Goal: Task Accomplishment & Management: Manage account settings

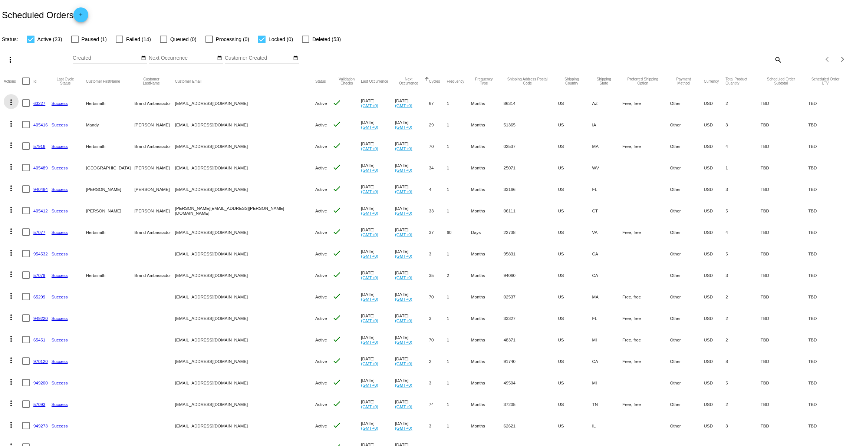
click at [11, 104] on mat-icon "more_vert" at bounding box center [11, 102] width 9 height 9
click at [46, 174] on span "View / Edit" at bounding box center [38, 174] width 24 height 6
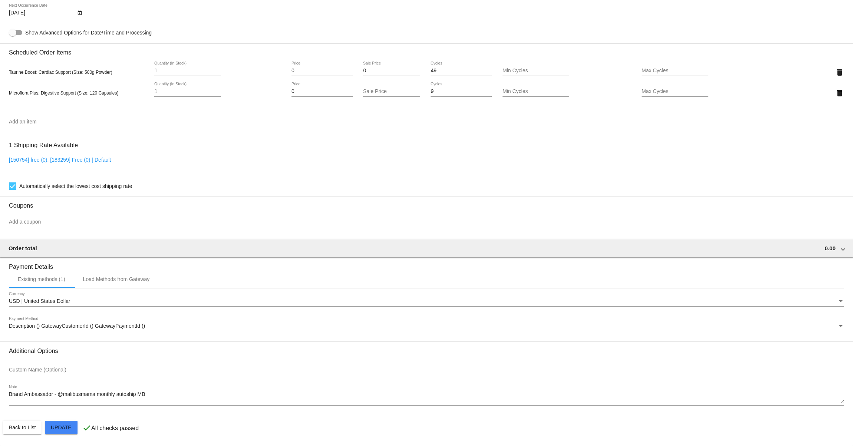
scroll to position [480, 0]
click at [131, 330] on div "Description () GatewayCustomerId () GatewayPaymentId () Payment Method" at bounding box center [426, 324] width 835 height 14
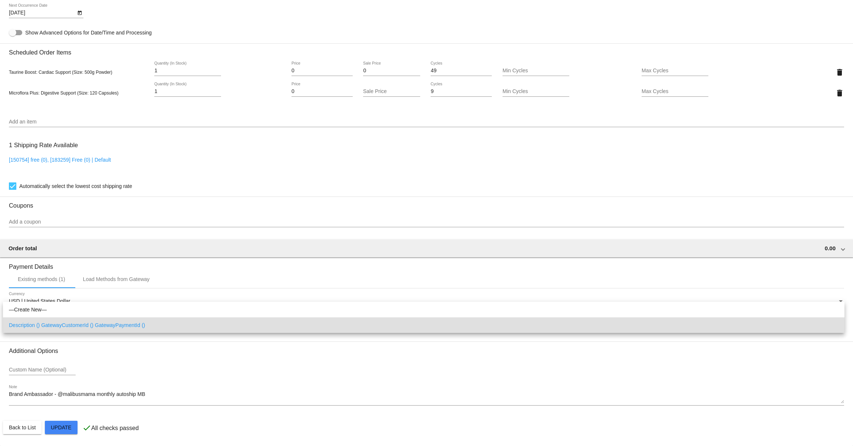
click at [135, 283] on div at bounding box center [426, 223] width 853 height 446
click at [130, 276] on div "Load Methods from Gateway" at bounding box center [116, 279] width 67 height 6
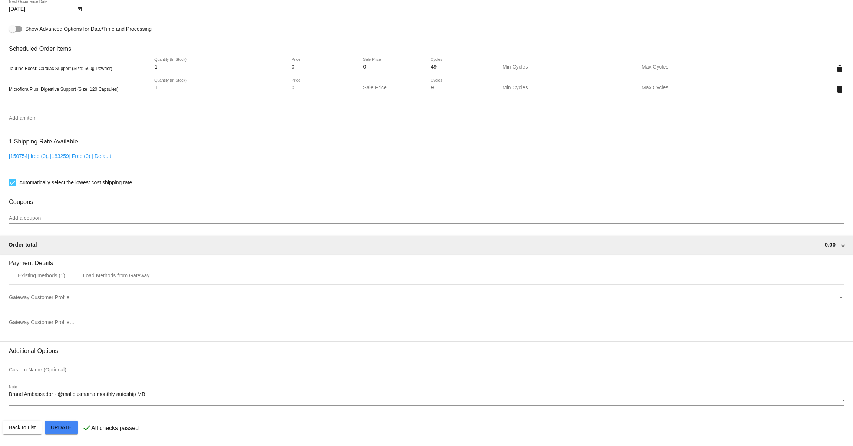
click at [115, 297] on div "Gateway Customer Profile Gateway Customer Profile" at bounding box center [426, 296] width 835 height 14
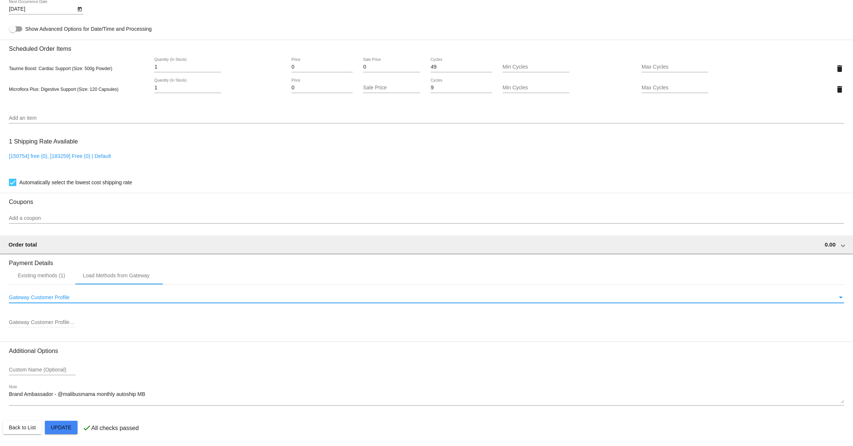
click at [111, 301] on div "Gateway Customer Profile" at bounding box center [423, 298] width 829 height 6
click at [838, 298] on div "Gateway Customer Profile" at bounding box center [841, 298] width 7 height 6
click at [838, 301] on div "Gateway Customer Profile" at bounding box center [841, 298] width 7 height 6
click at [55, 277] on div "Existing methods (1)" at bounding box center [41, 276] width 47 height 6
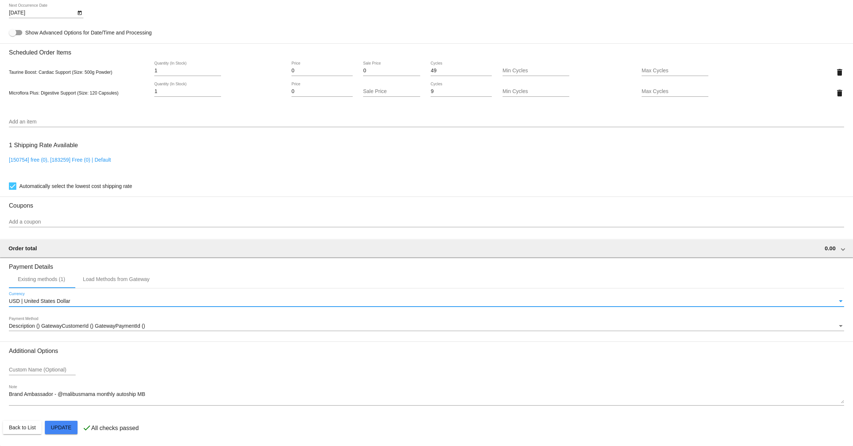
click at [69, 300] on span "USD | United States Dollar" at bounding box center [39, 301] width 61 height 6
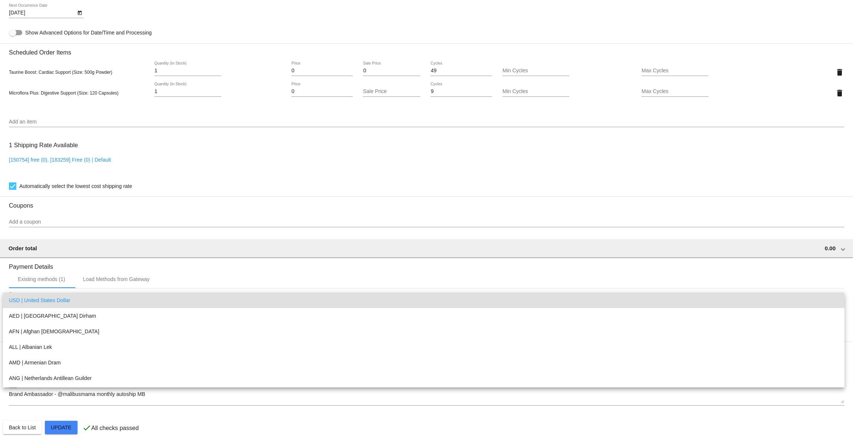
click at [261, 269] on div at bounding box center [426, 223] width 853 height 446
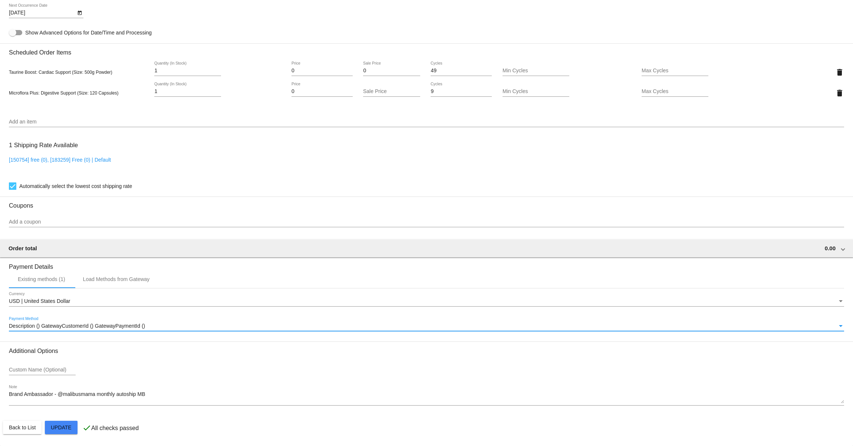
click at [166, 324] on div "Description () GatewayCustomerId () GatewayPaymentId ()" at bounding box center [423, 326] width 829 height 6
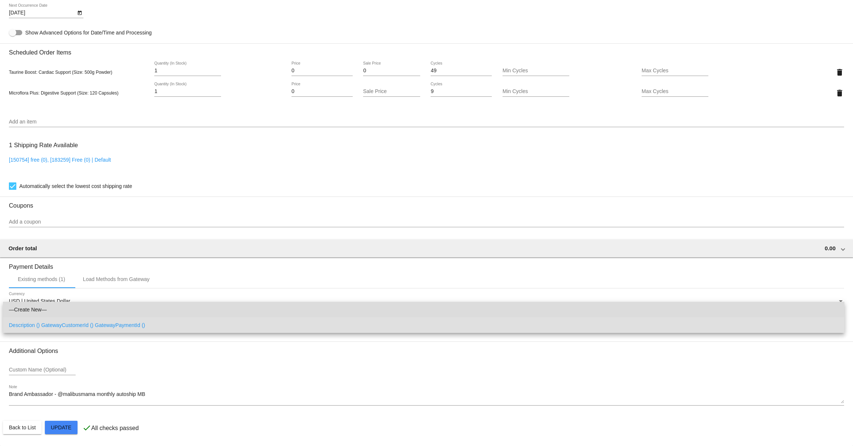
click at [162, 311] on span "—Create New—" at bounding box center [424, 310] width 830 height 16
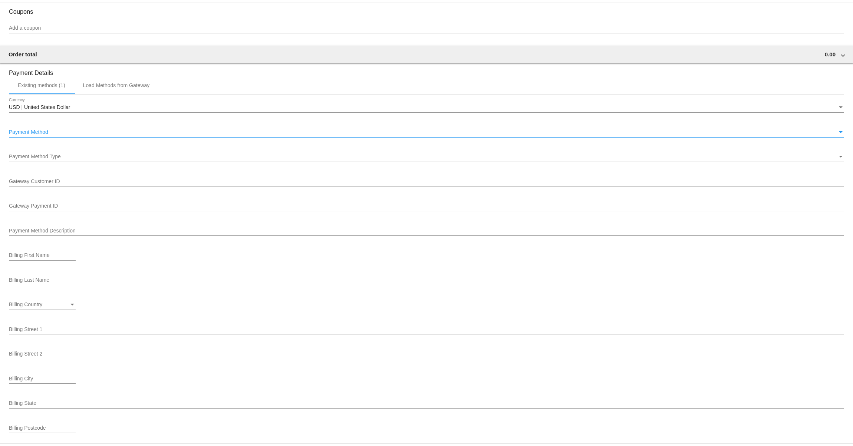
scroll to position [545, 0]
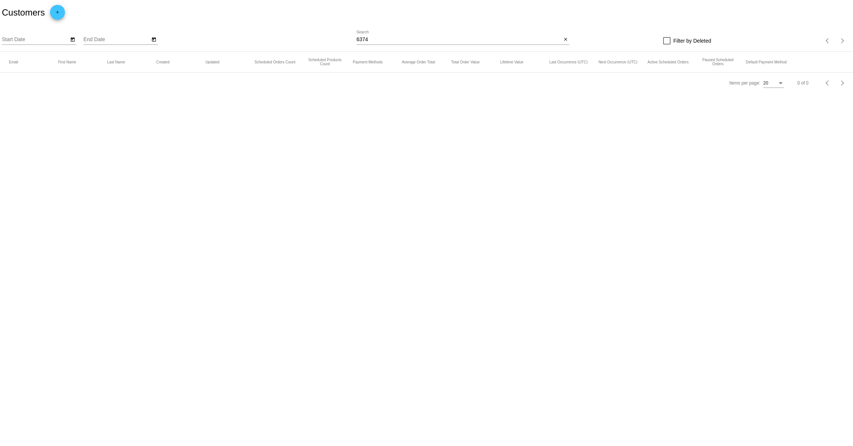
click at [570, 40] on div "Filter by Deleted" at bounding box center [640, 40] width 142 height 9
click at [566, 40] on mat-icon "close" at bounding box center [565, 40] width 5 height 6
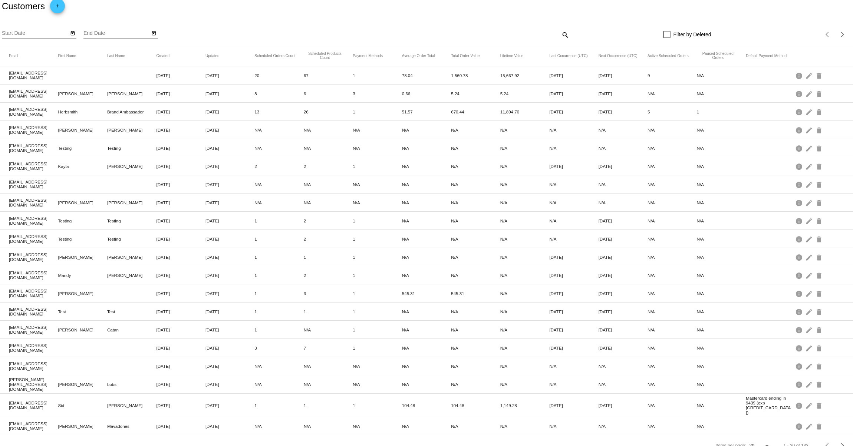
scroll to position [17, 0]
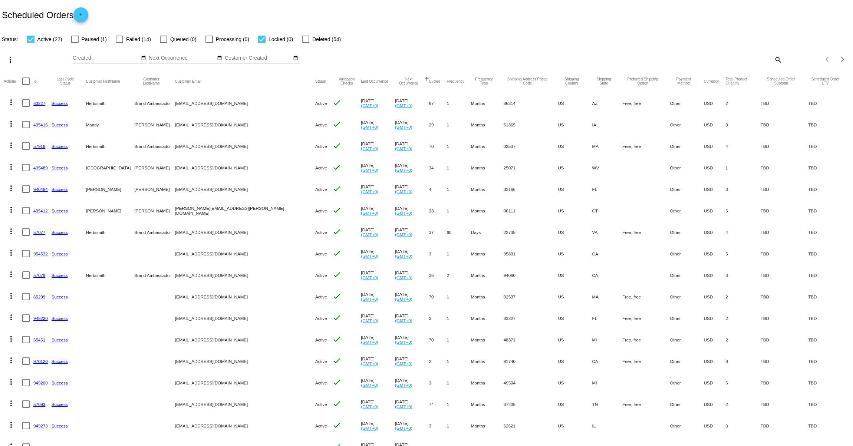
drag, startPoint x: 169, startPoint y: 125, endPoint x: 234, endPoint y: 125, distance: 65.3
click at [234, 125] on mat-row "more_vert 405416 Success [PERSON_NAME] [EMAIL_ADDRESS][DOMAIN_NAME] Active chec…" at bounding box center [427, 125] width 846 height 22
copy mat-row "[EMAIL_ADDRESS][DOMAIN_NAME]"
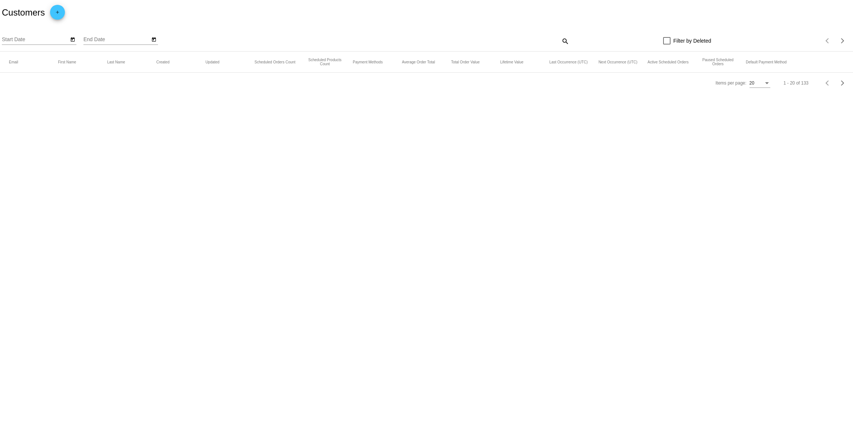
click at [565, 40] on mat-icon "search" at bounding box center [564, 40] width 9 height 11
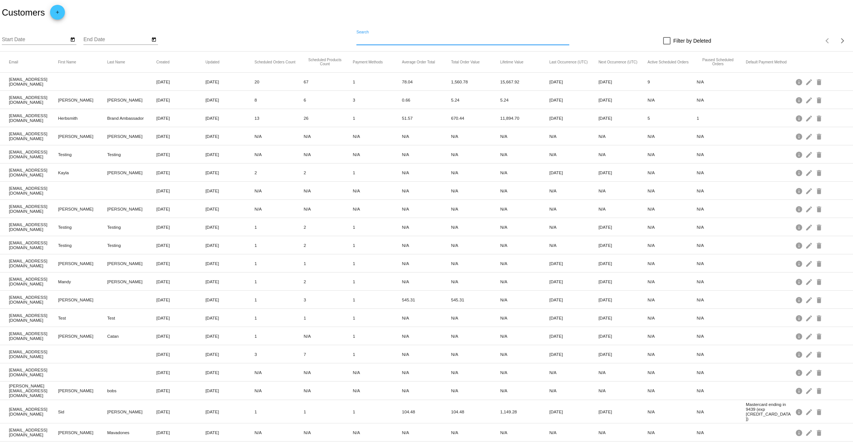
click at [508, 42] on input "Search" at bounding box center [462, 40] width 213 height 6
paste input "[EMAIL_ADDRESS][DOMAIN_NAME]"
click at [368, 40] on input "[EMAIL_ADDRESS][DOMAIN_NAME]" at bounding box center [458, 40] width 205 height 6
drag, startPoint x: 367, startPoint y: 40, endPoint x: 329, endPoint y: 40, distance: 37.8
click at [329, 40] on div "Start Date End Date waylonjenningsjones@gmail.com Search close Filter by Delete…" at bounding box center [426, 38] width 853 height 26
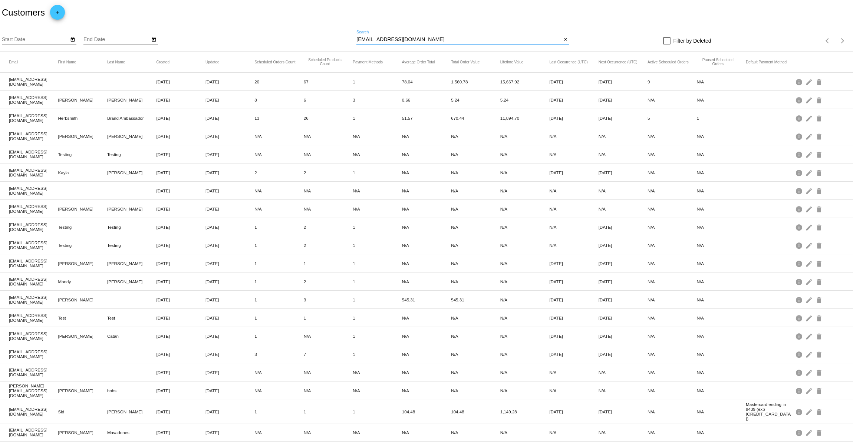
type input "[EMAIL_ADDRESS][DOMAIN_NAME]"
click at [340, 1] on div "Customers add" at bounding box center [426, 12] width 853 height 25
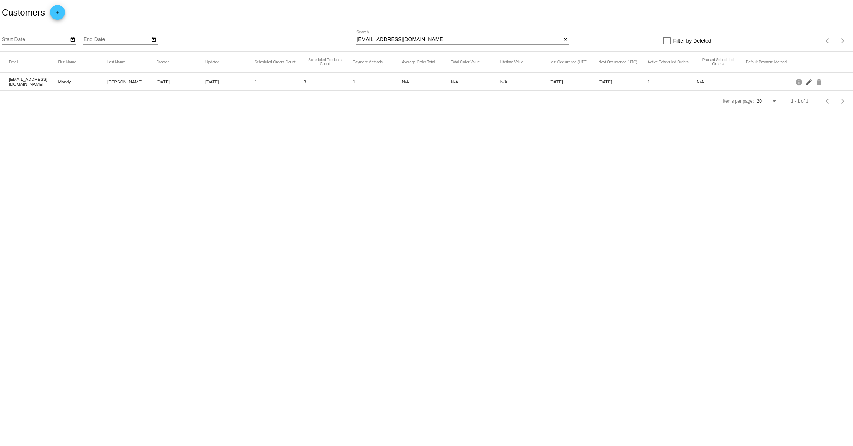
click at [806, 85] on mat-icon "edit" at bounding box center [809, 81] width 9 height 11
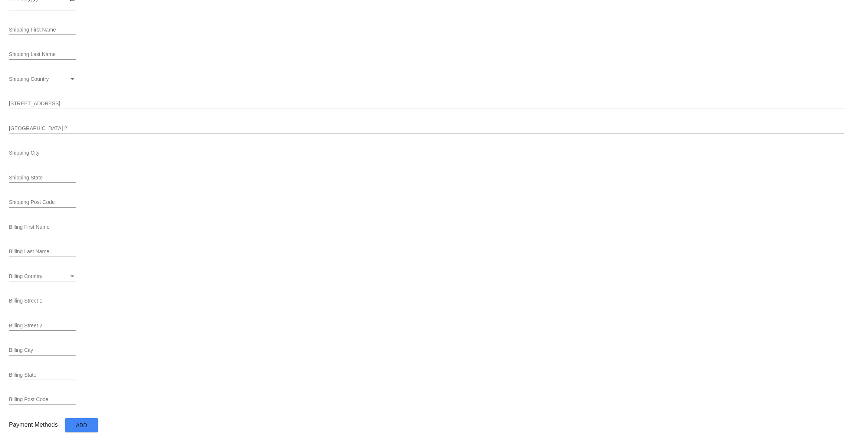
scroll to position [220, 0]
